Goal: Find specific page/section: Find specific page/section

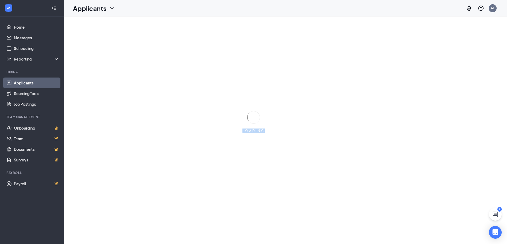
drag, startPoint x: 240, startPoint y: 129, endPoint x: 273, endPoint y: 133, distance: 33.9
click at [273, 133] on div "LOADING" at bounding box center [253, 122] width 507 height 244
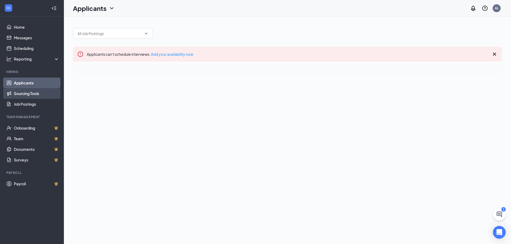
click at [27, 94] on link "Sourcing Tools" at bounding box center [36, 93] width 45 height 11
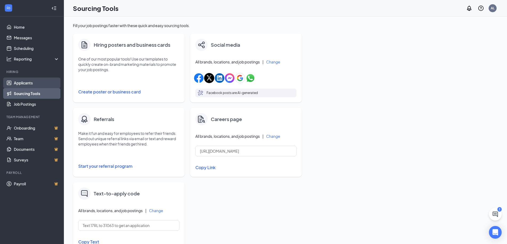
click at [28, 83] on link "Applicants" at bounding box center [36, 83] width 45 height 11
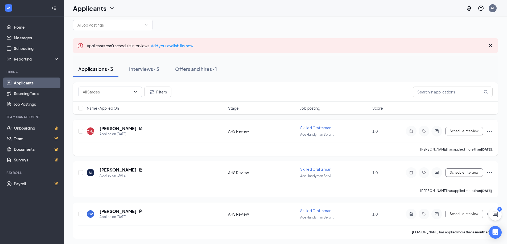
scroll to position [10, 0]
click at [139, 69] on div "Interviews · 5" at bounding box center [144, 68] width 30 height 7
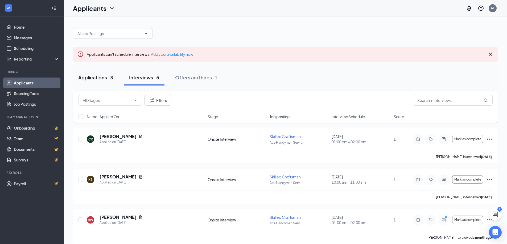
click at [95, 80] on div "Applications · 3" at bounding box center [95, 77] width 35 height 7
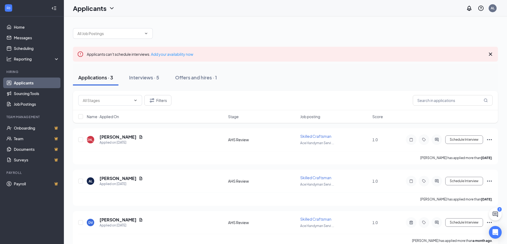
click at [414, 66] on div "Applications · 3 Interviews · 5 Offers and hires · 1" at bounding box center [285, 77] width 425 height 27
